Goal: Task Accomplishment & Management: Complete application form

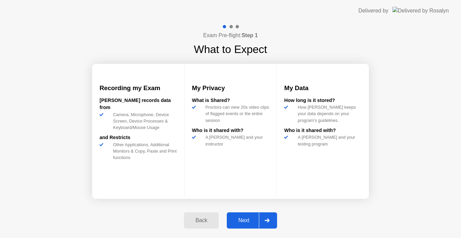
click at [269, 217] on div at bounding box center [267, 221] width 16 height 16
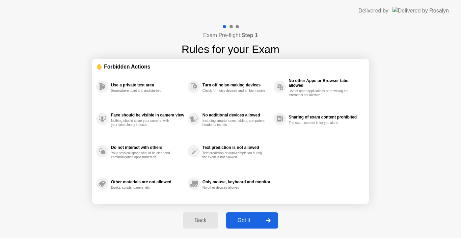
click at [269, 217] on div at bounding box center [268, 221] width 16 height 16
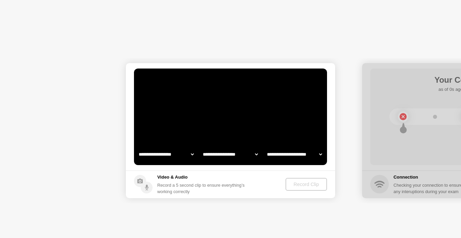
select select "**********"
select select "*******"
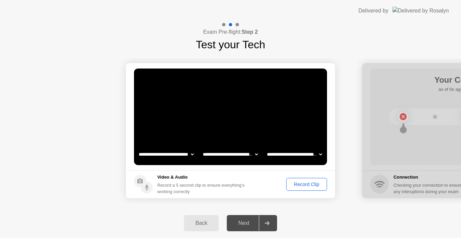
click at [297, 186] on div "Record Clip" at bounding box center [307, 184] width 36 height 5
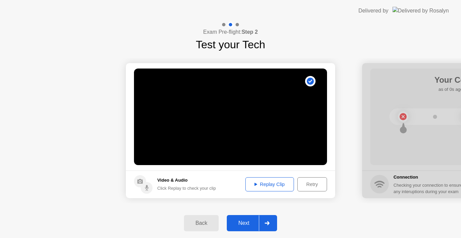
click at [264, 227] on div at bounding box center [267, 223] width 16 height 16
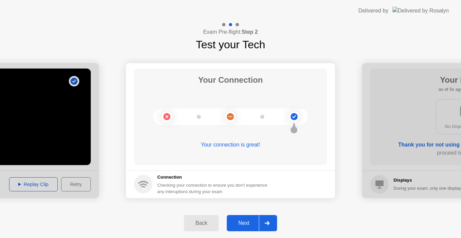
click at [266, 229] on div at bounding box center [267, 223] width 16 height 16
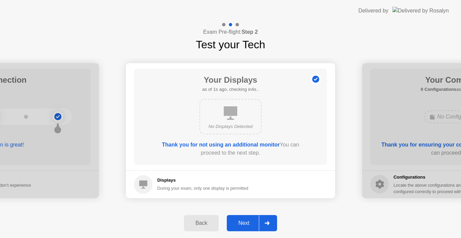
click at [266, 229] on div at bounding box center [267, 223] width 16 height 16
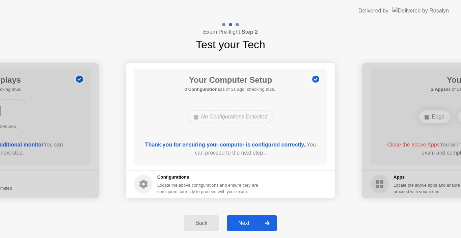
click at [262, 222] on div at bounding box center [267, 223] width 16 height 16
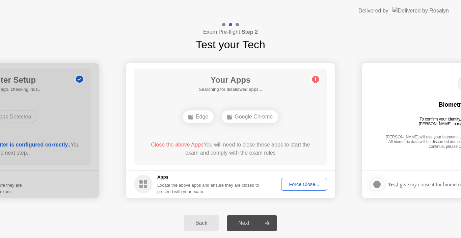
click at [299, 186] on div "Force Close..." at bounding box center [303, 184] width 41 height 5
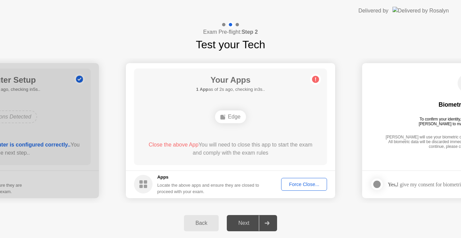
click at [267, 223] on icon at bounding box center [267, 223] width 5 height 4
click at [295, 185] on div "Force Close..." at bounding box center [303, 184] width 41 height 5
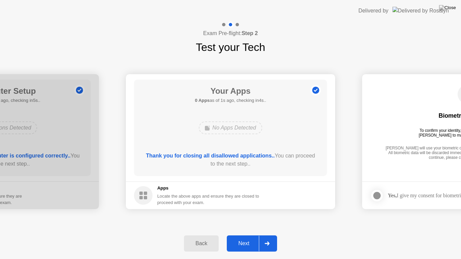
click at [256, 238] on button "Next" at bounding box center [252, 244] width 50 height 16
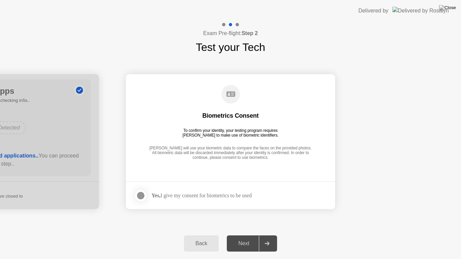
click at [141, 195] on div at bounding box center [141, 196] width 8 height 8
click at [268, 238] on div at bounding box center [267, 244] width 16 height 16
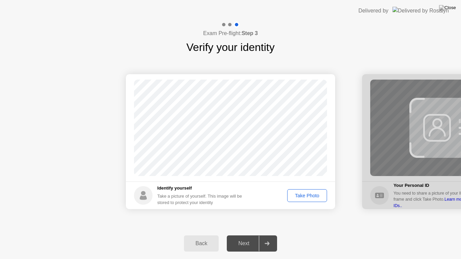
click at [302, 196] on div "Take Photo" at bounding box center [307, 195] width 35 height 5
click at [261, 238] on div at bounding box center [267, 244] width 16 height 16
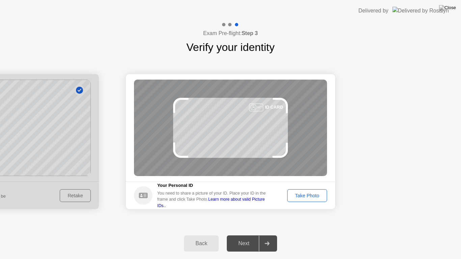
click at [298, 193] on div "Take Photo" at bounding box center [307, 195] width 35 height 5
